Goal: Task Accomplishment & Management: Manage account settings

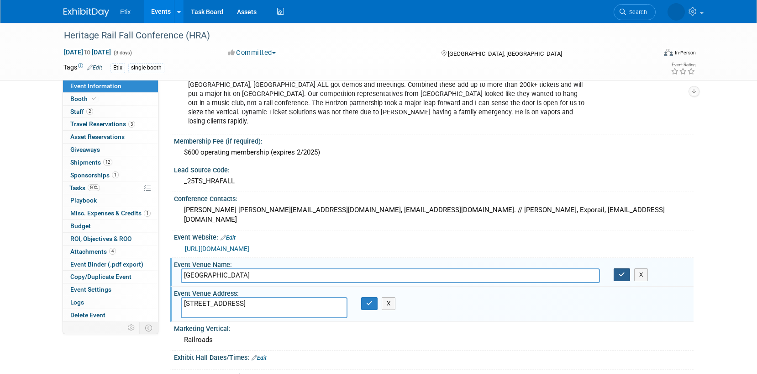
click at [625, 271] on icon "button" at bounding box center [622, 274] width 6 height 6
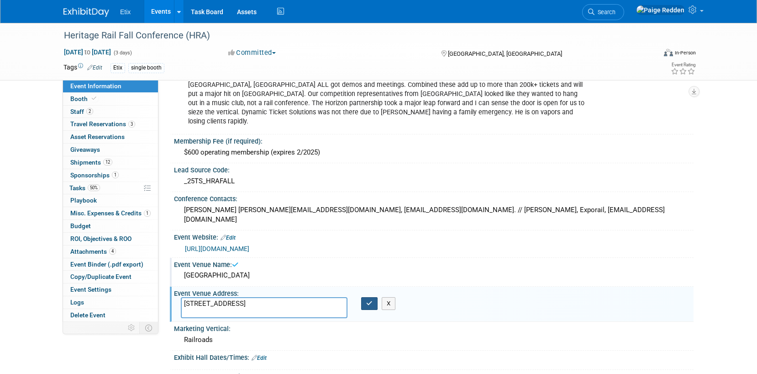
click at [366, 297] on button "button" at bounding box center [369, 303] width 16 height 13
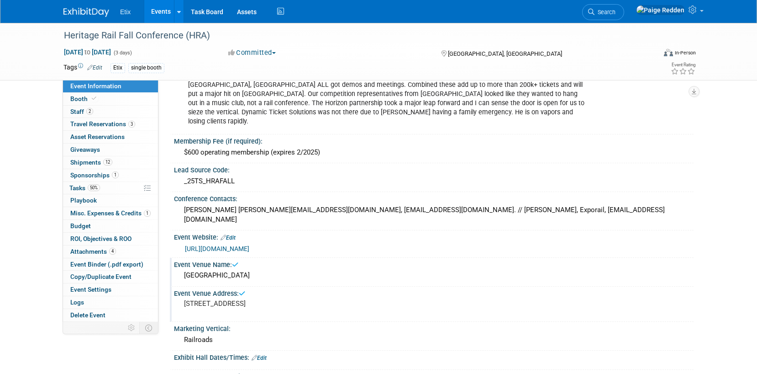
click at [154, 14] on link "Events" at bounding box center [160, 11] width 33 height 23
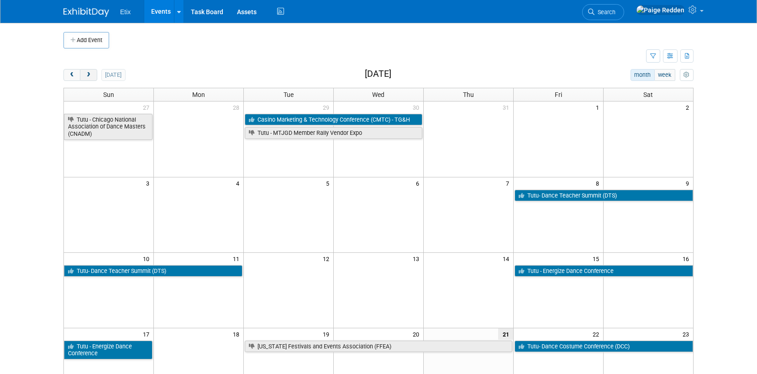
click at [84, 74] on button "next" at bounding box center [88, 75] width 17 height 12
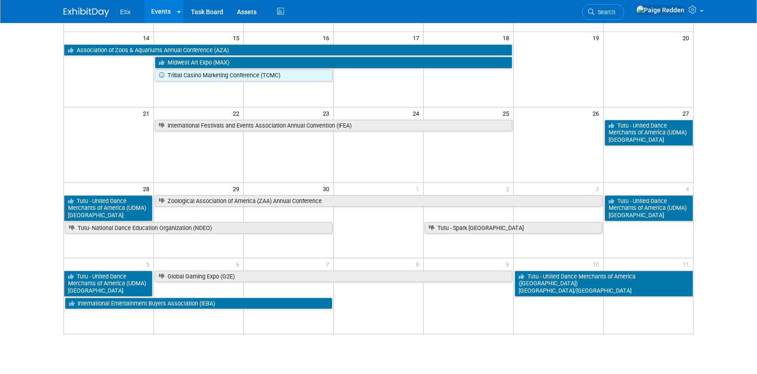
scroll to position [226, 0]
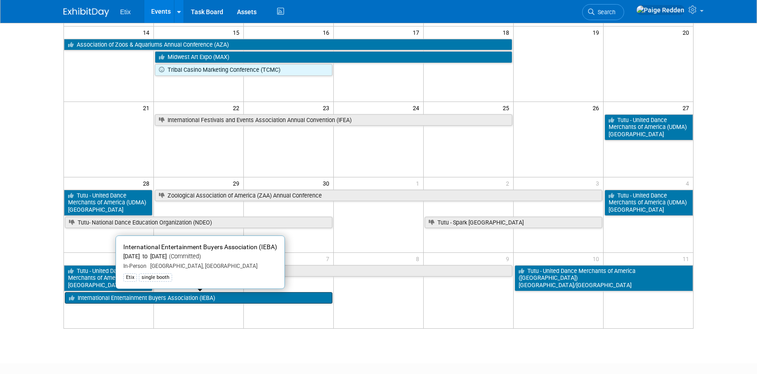
click at [144, 299] on link "International Entertainment Buyers Association (IEBA)" at bounding box center [199, 298] width 268 height 12
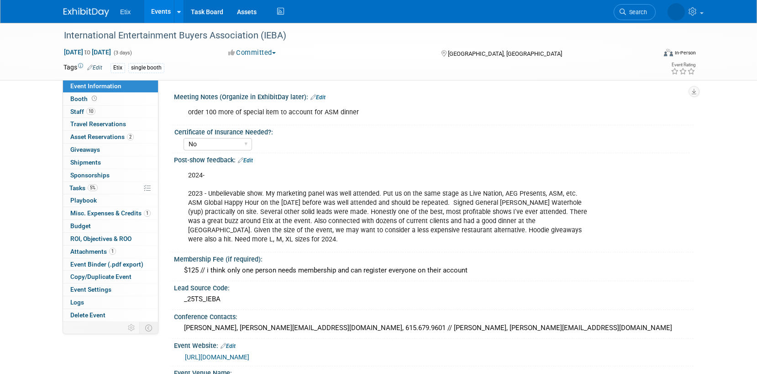
select select "No"
click at [78, 110] on span "Staff 10" at bounding box center [82, 111] width 25 height 7
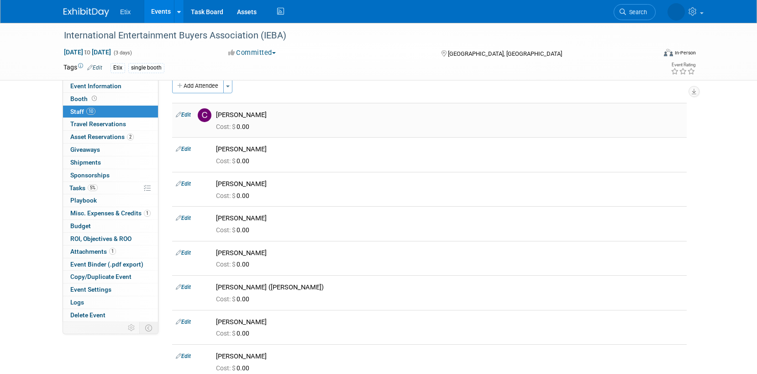
scroll to position [10, 0]
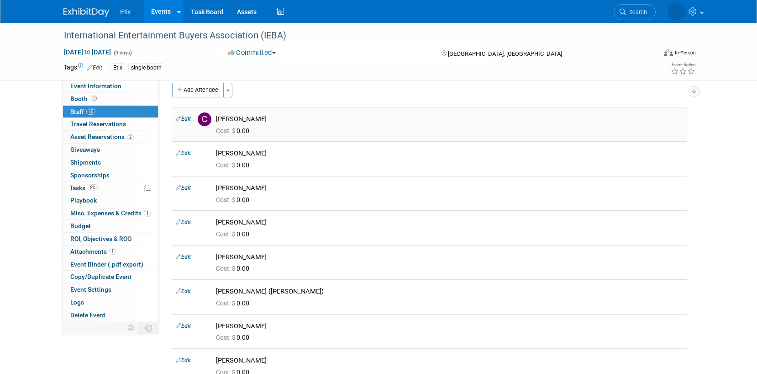
drag, startPoint x: 218, startPoint y: 119, endPoint x: 301, endPoint y: 119, distance: 82.7
click at [301, 119] on div "[PERSON_NAME]" at bounding box center [449, 119] width 467 height 9
copy div "[PERSON_NAME]"
drag, startPoint x: 217, startPoint y: 154, endPoint x: 310, endPoint y: 156, distance: 92.8
click at [310, 156] on div "[PERSON_NAME]" at bounding box center [449, 153] width 467 height 9
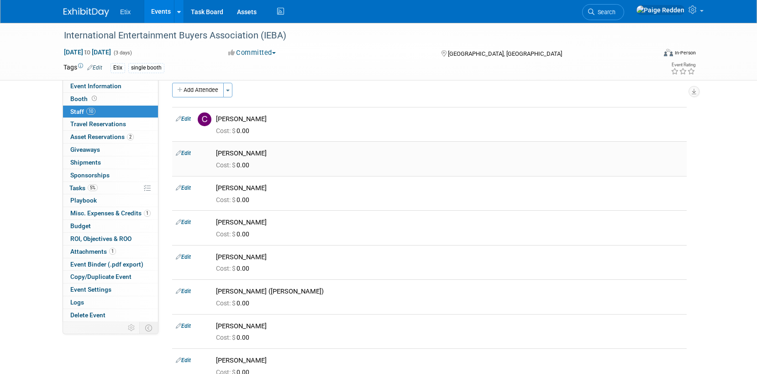
copy div "[PERSON_NAME]"
drag, startPoint x: 218, startPoint y: 186, endPoint x: 284, endPoint y: 188, distance: 65.8
click at [284, 188] on div "[PERSON_NAME]" at bounding box center [449, 188] width 467 height 9
copy div "[PERSON_NAME]"
drag, startPoint x: 217, startPoint y: 220, endPoint x: 266, endPoint y: 220, distance: 48.9
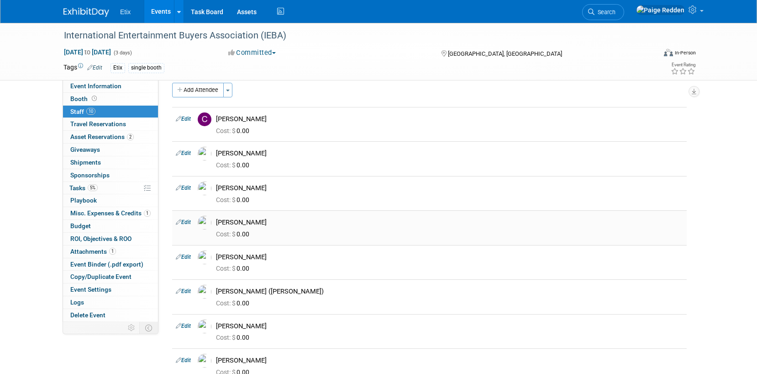
click at [266, 220] on div "[PERSON_NAME]" at bounding box center [449, 222] width 467 height 9
copy div "[PERSON_NAME]"
drag, startPoint x: 217, startPoint y: 256, endPoint x: 285, endPoint y: 259, distance: 67.2
click at [285, 259] on div "Jeff White" at bounding box center [449, 257] width 467 height 9
copy div "Jeff White"
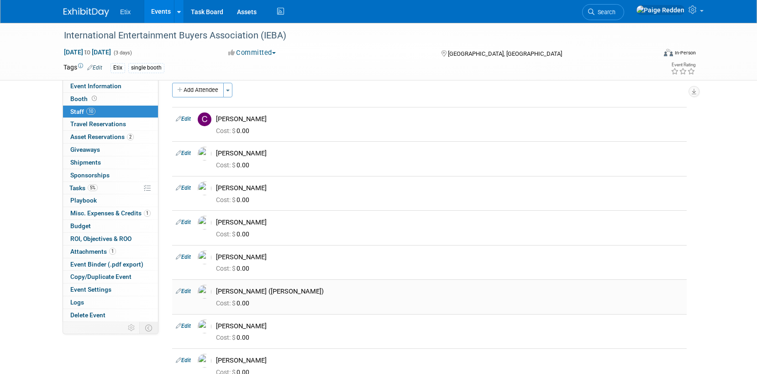
click at [217, 292] on div "Maddie Warren (Snider)" at bounding box center [449, 291] width 467 height 9
drag, startPoint x: 217, startPoint y: 292, endPoint x: 308, endPoint y: 292, distance: 91.4
click at [309, 292] on div "Maddie Warren (Snider)" at bounding box center [449, 291] width 467 height 9
copy div "Maddie Warren (Snider)"
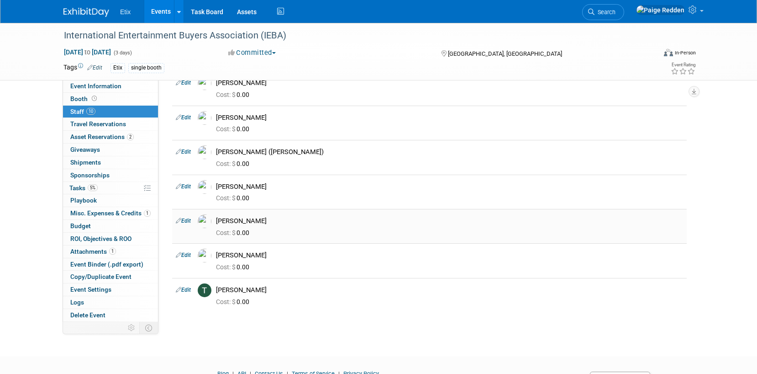
scroll to position [151, 0]
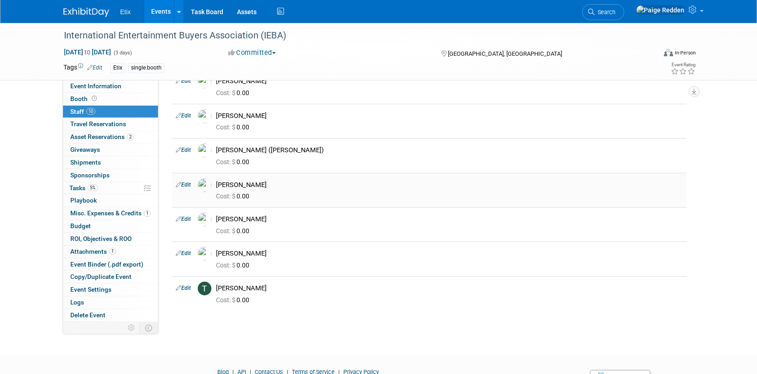
click at [216, 185] on div "Marshall Pred" at bounding box center [449, 183] width 481 height 11
drag, startPoint x: 217, startPoint y: 184, endPoint x: 298, endPoint y: 187, distance: 81.4
click at [298, 187] on div "Marshall Pred" at bounding box center [449, 184] width 467 height 9
copy div "Marshall Pred"
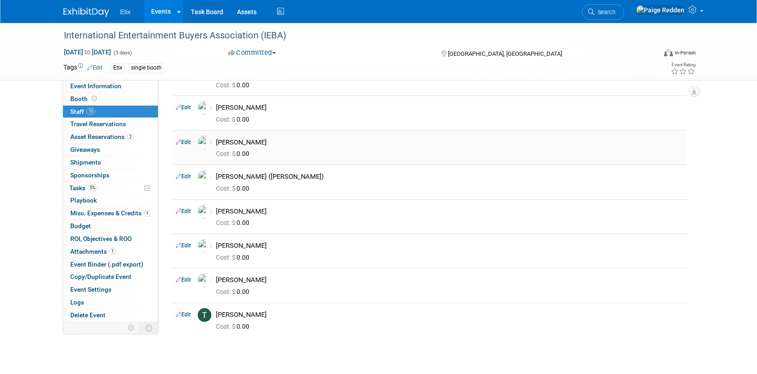
scroll to position [128, 0]
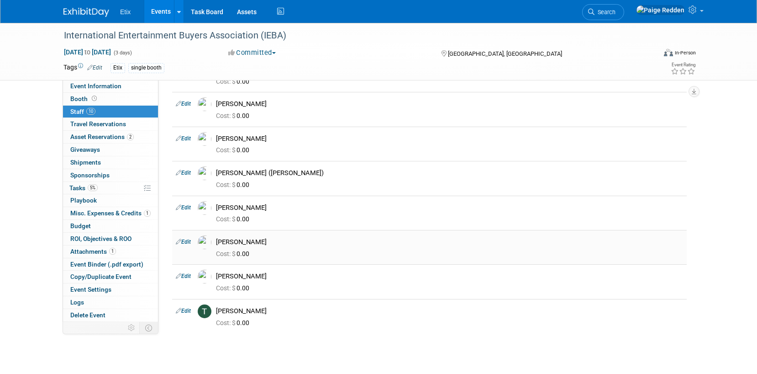
drag, startPoint x: 217, startPoint y: 243, endPoint x: 270, endPoint y: 248, distance: 53.7
click at [270, 248] on td "Matt Price Cost: $ 0.00" at bounding box center [449, 247] width 475 height 34
copy td "[PERSON_NAME]"
drag, startPoint x: 217, startPoint y: 278, endPoint x: 282, endPoint y: 280, distance: 65.3
click at [279, 278] on div "[PERSON_NAME]" at bounding box center [449, 275] width 481 height 11
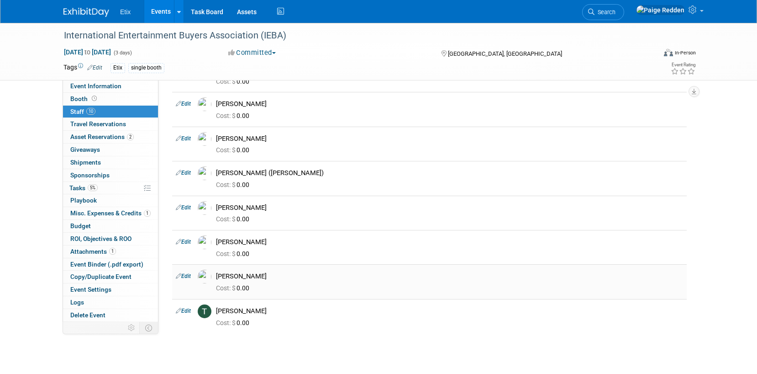
copy div "[PERSON_NAME]"
drag, startPoint x: 217, startPoint y: 310, endPoint x: 291, endPoint y: 313, distance: 73.2
click at [291, 313] on div "[PERSON_NAME]" at bounding box center [449, 311] width 467 height 9
copy div "[PERSON_NAME]"
click at [75, 190] on span "Tasks 5%" at bounding box center [83, 187] width 28 height 7
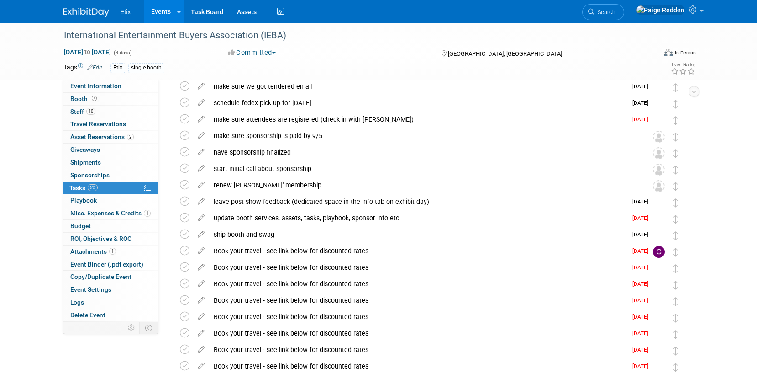
scroll to position [0, 0]
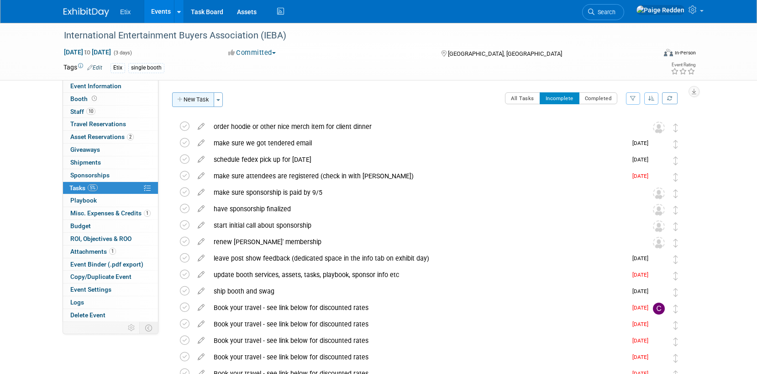
click at [187, 105] on button "New Task" at bounding box center [193, 99] width 42 height 15
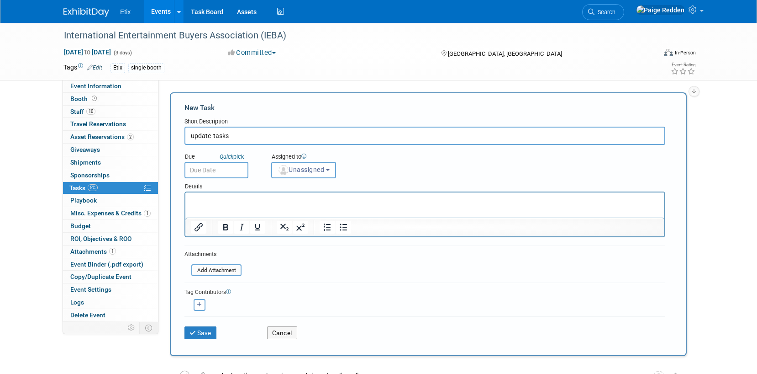
type input "update tasks"
click at [208, 174] on input "text" at bounding box center [217, 170] width 64 height 16
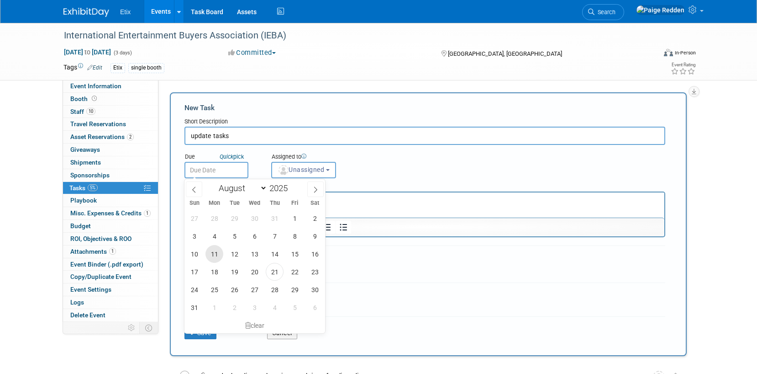
click at [217, 257] on span "11" at bounding box center [215, 254] width 18 height 18
type input "Aug 11, 2025"
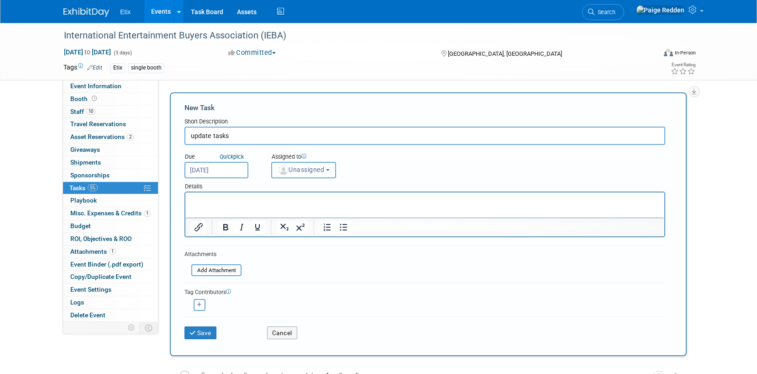
click at [300, 173] on span "Unassigned" at bounding box center [301, 169] width 47 height 7
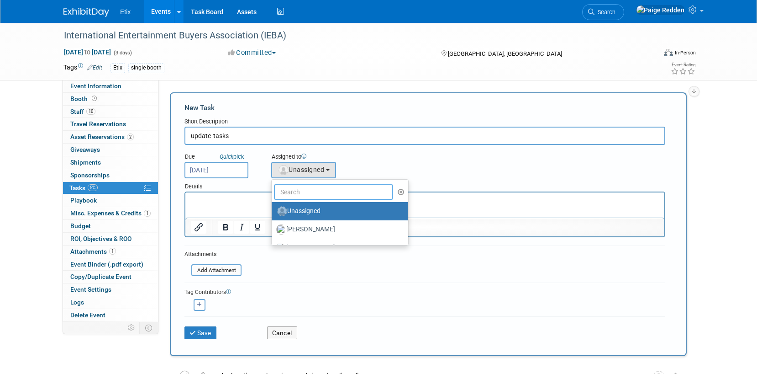
click at [300, 196] on input "text" at bounding box center [333, 192] width 119 height 16
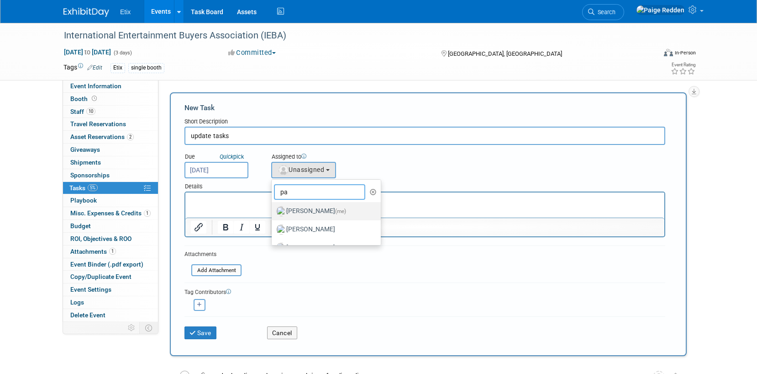
type input "pa"
click at [301, 212] on label "Paige Redden (me)" at bounding box center [323, 211] width 95 height 15
click at [273, 212] on input "Paige Redden (me)" at bounding box center [270, 210] width 6 height 6
select select "01ad5ef7-88e0-4ec0-b658-5c0e1cd6d176"
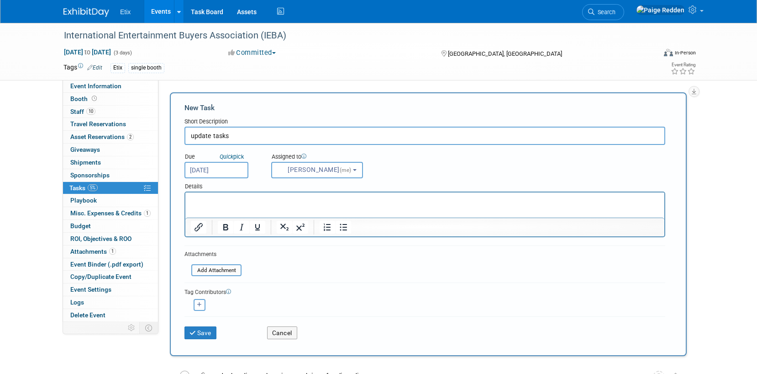
click at [258, 287] on div "Tag Contributors" at bounding box center [425, 291] width 481 height 10
click at [206, 331] on button "Save" at bounding box center [201, 332] width 32 height 13
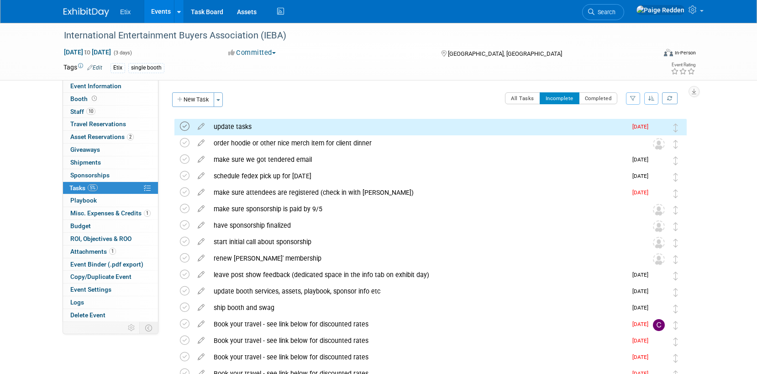
click at [185, 128] on icon at bounding box center [185, 127] width 10 height 10
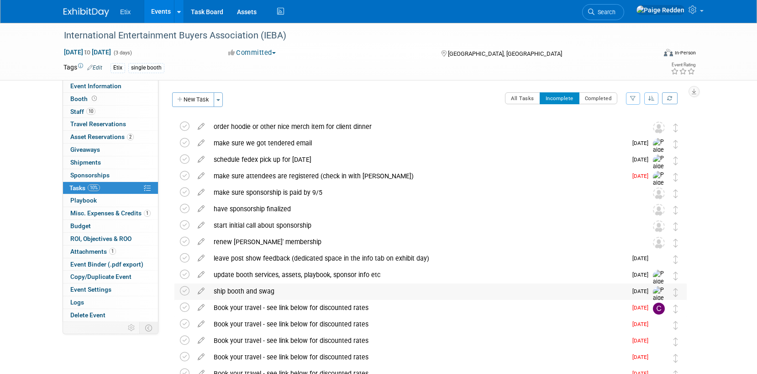
click at [265, 289] on div "ship booth and swag" at bounding box center [418, 291] width 418 height 16
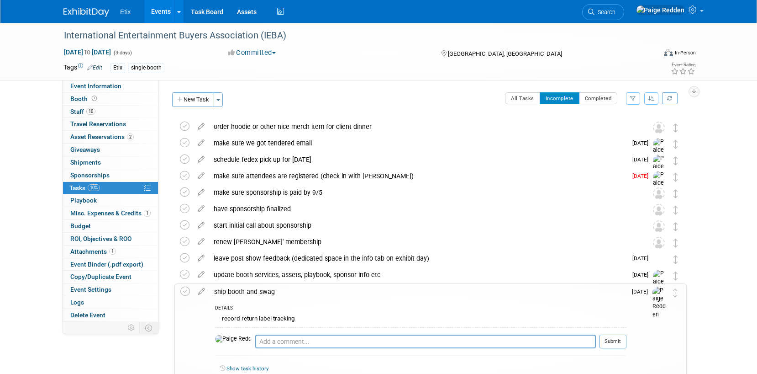
click at [265, 289] on div "ship booth and swag" at bounding box center [418, 292] width 417 height 16
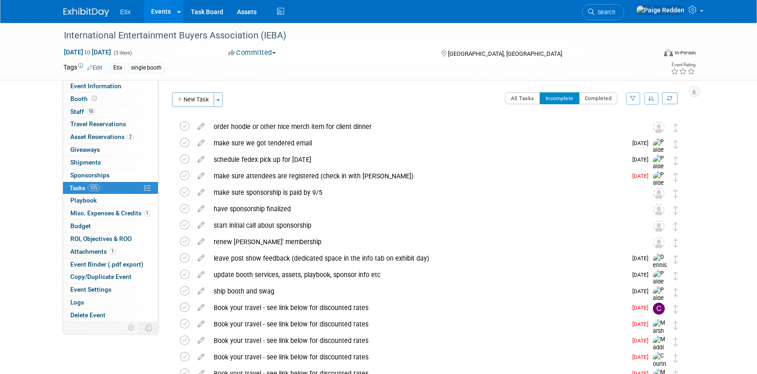
click at [154, 9] on link "Events" at bounding box center [160, 11] width 33 height 23
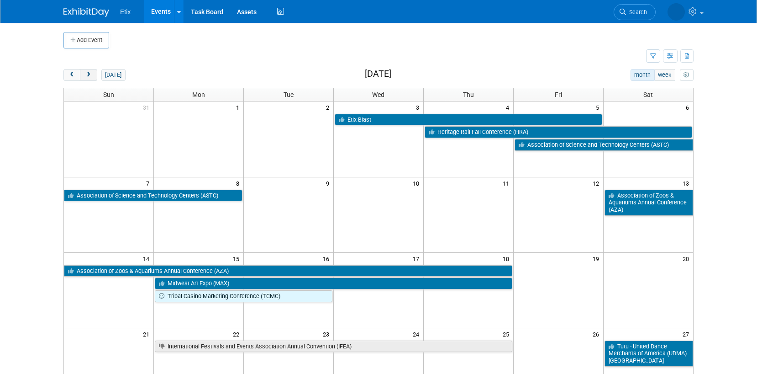
click at [88, 73] on span "next" at bounding box center [88, 75] width 7 height 6
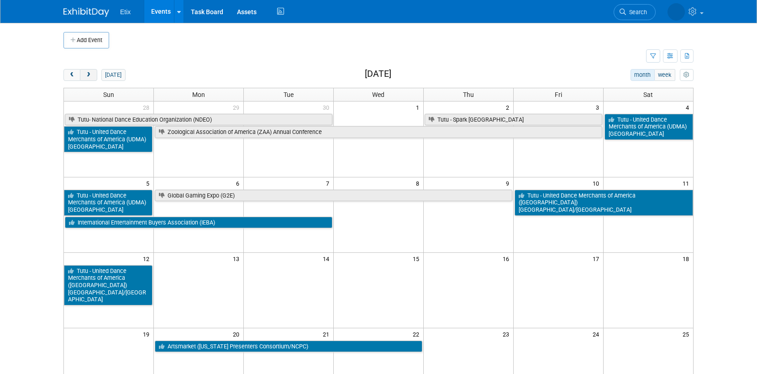
click at [88, 73] on span "next" at bounding box center [88, 75] width 7 height 6
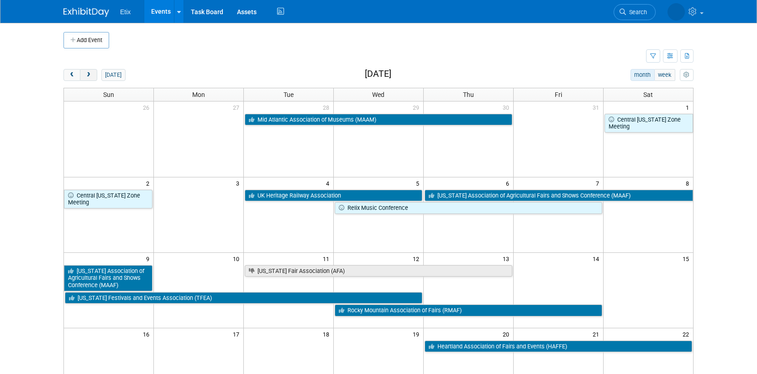
click at [88, 73] on span "next" at bounding box center [88, 75] width 7 height 6
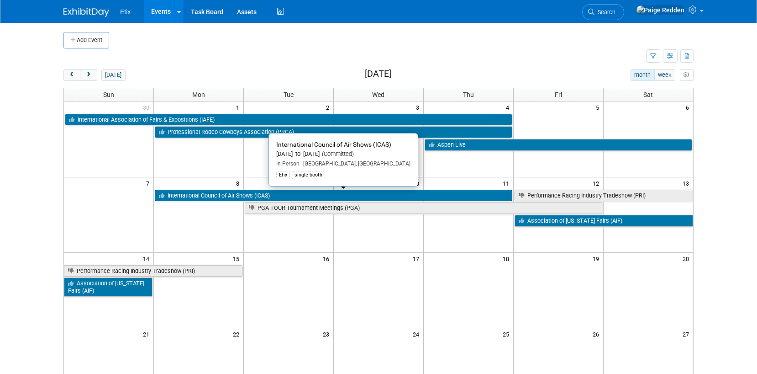
click at [180, 198] on link "International Council of Air Shows (ICAS)" at bounding box center [333, 196] width 357 height 12
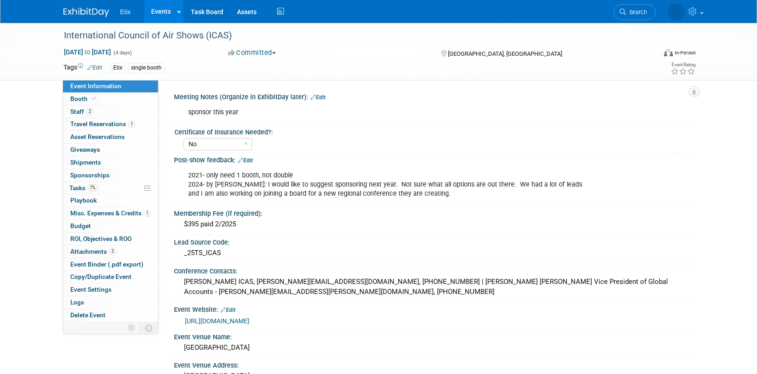
select select "No"
click at [106, 103] on link "Booth" at bounding box center [110, 99] width 95 height 12
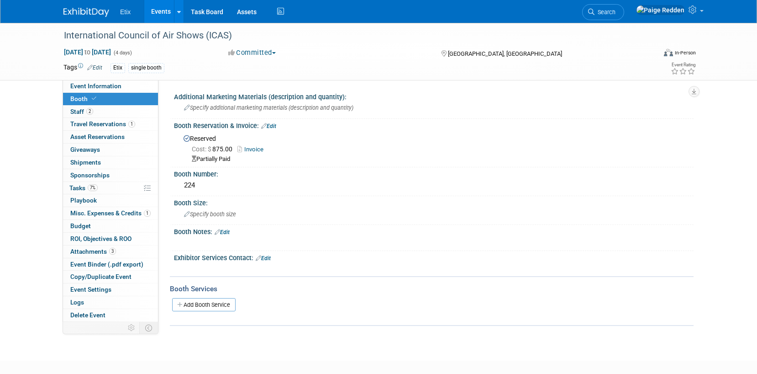
click at [272, 121] on div "Booth Reservation & Invoice: Edit" at bounding box center [434, 125] width 520 height 12
click at [270, 126] on link "Edit" at bounding box center [268, 126] width 15 height 6
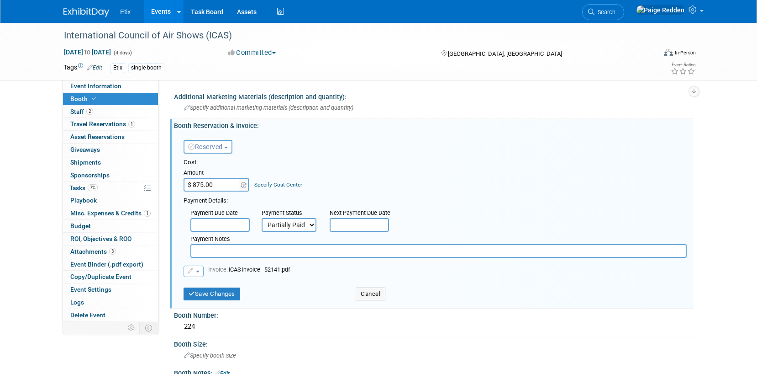
click at [279, 227] on select "Not Paid Yet Partially Paid Paid in Full" at bounding box center [289, 225] width 55 height 14
select select "1"
click at [195, 270] on button "button" at bounding box center [194, 270] width 20 height 11
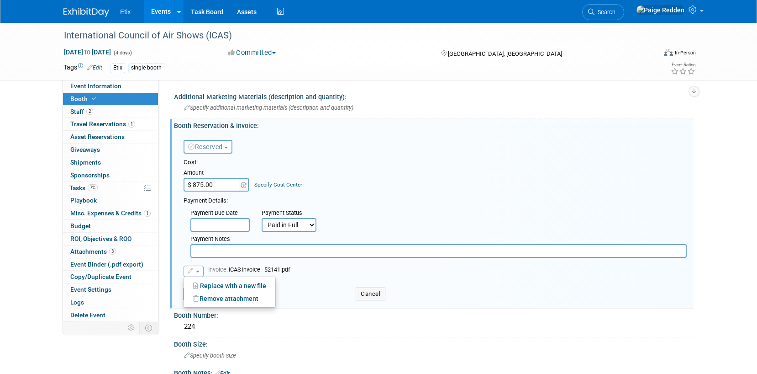
click at [180, 247] on div "Payment Due Date Payment Status Not Paid Yet Partially Paid Paid in Full Next P…" at bounding box center [435, 231] width 517 height 53
click at [209, 292] on button "Save Changes" at bounding box center [212, 293] width 57 height 13
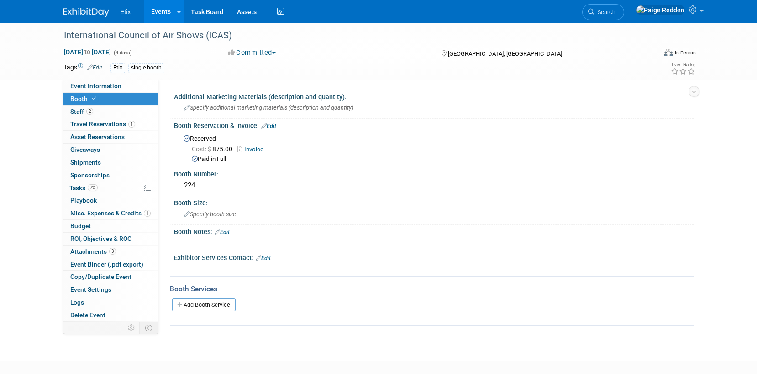
click at [159, 7] on link "Events" at bounding box center [160, 11] width 33 height 23
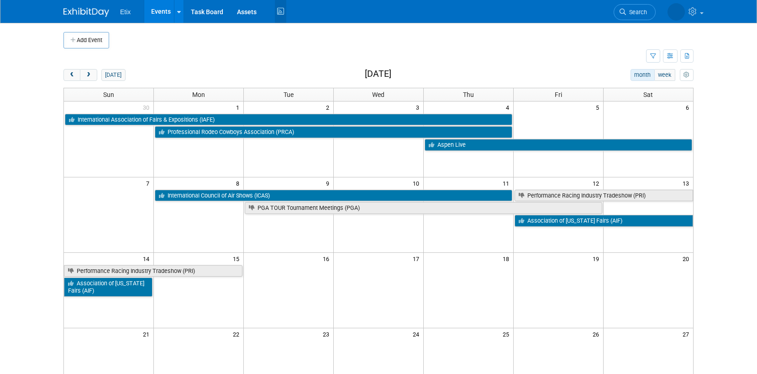
click at [282, 11] on icon at bounding box center [280, 12] width 11 height 14
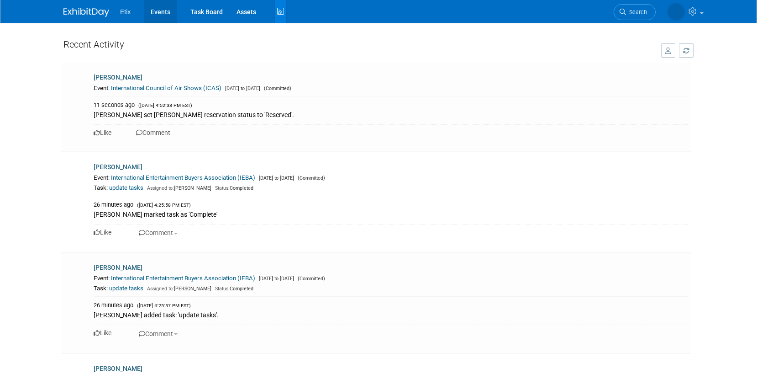
click at [163, 13] on link "Events" at bounding box center [160, 11] width 33 height 23
